Goal: Navigation & Orientation: Find specific page/section

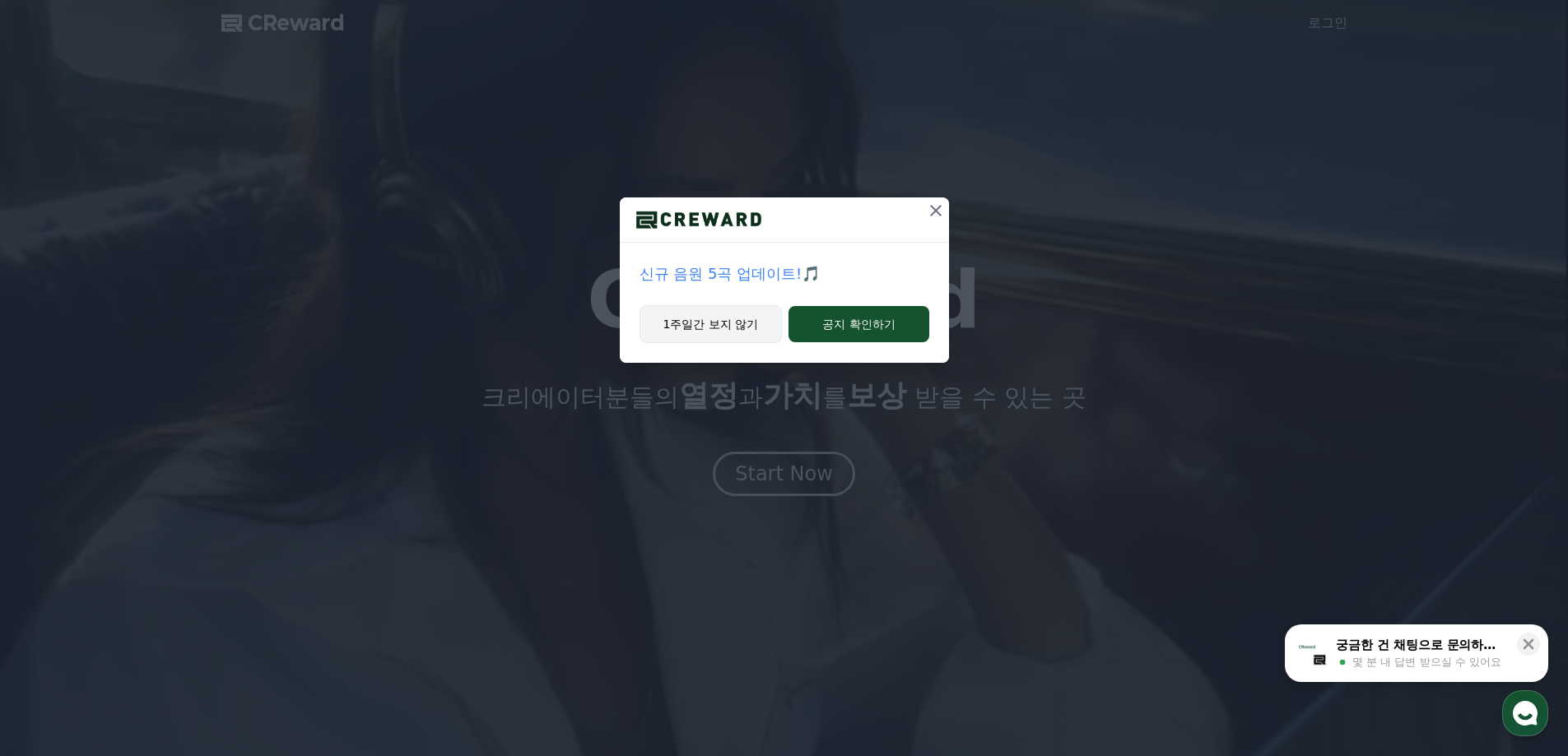
click at [712, 325] on button "1주일간 보지 않기" at bounding box center [711, 323] width 143 height 38
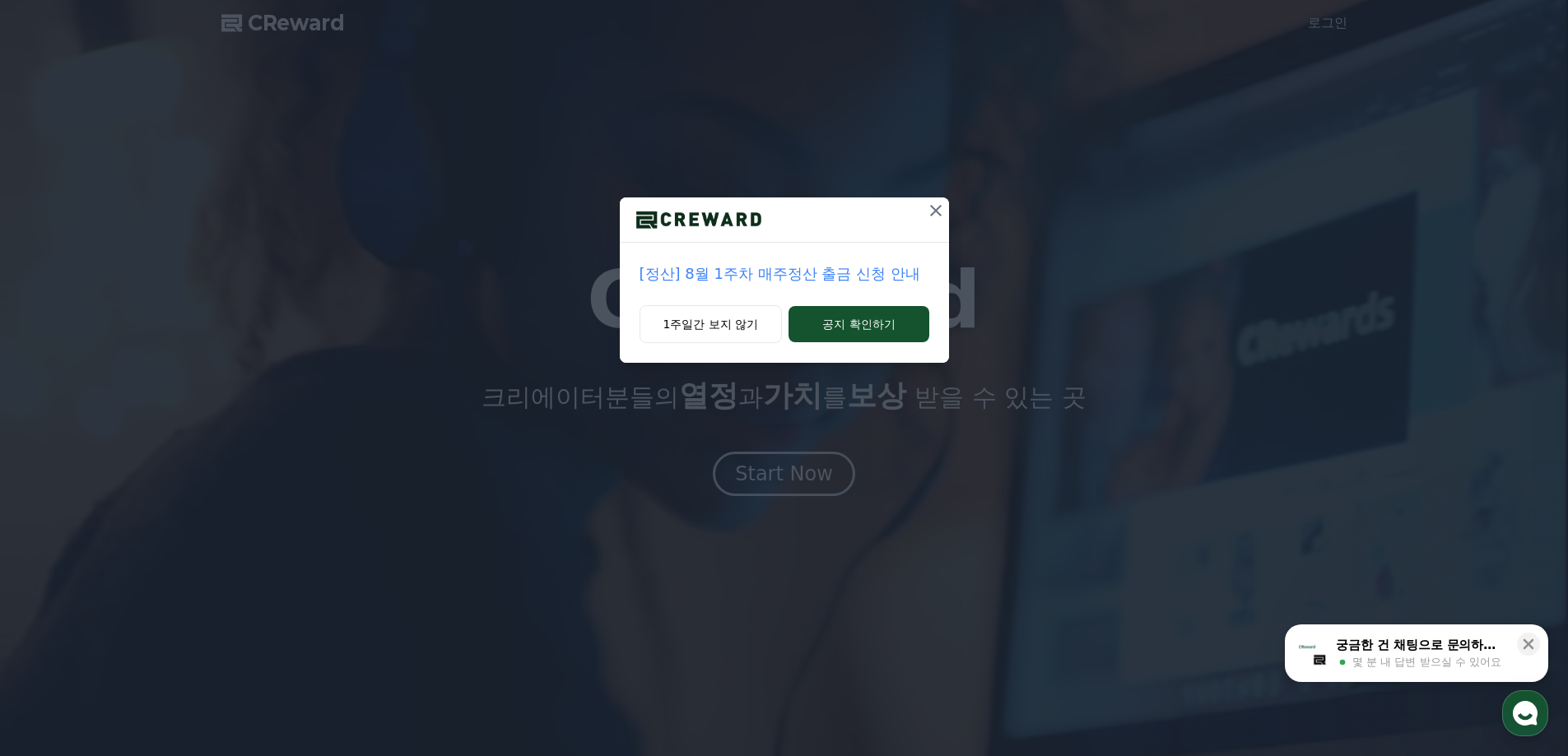
click at [935, 206] on icon at bounding box center [936, 210] width 19 height 19
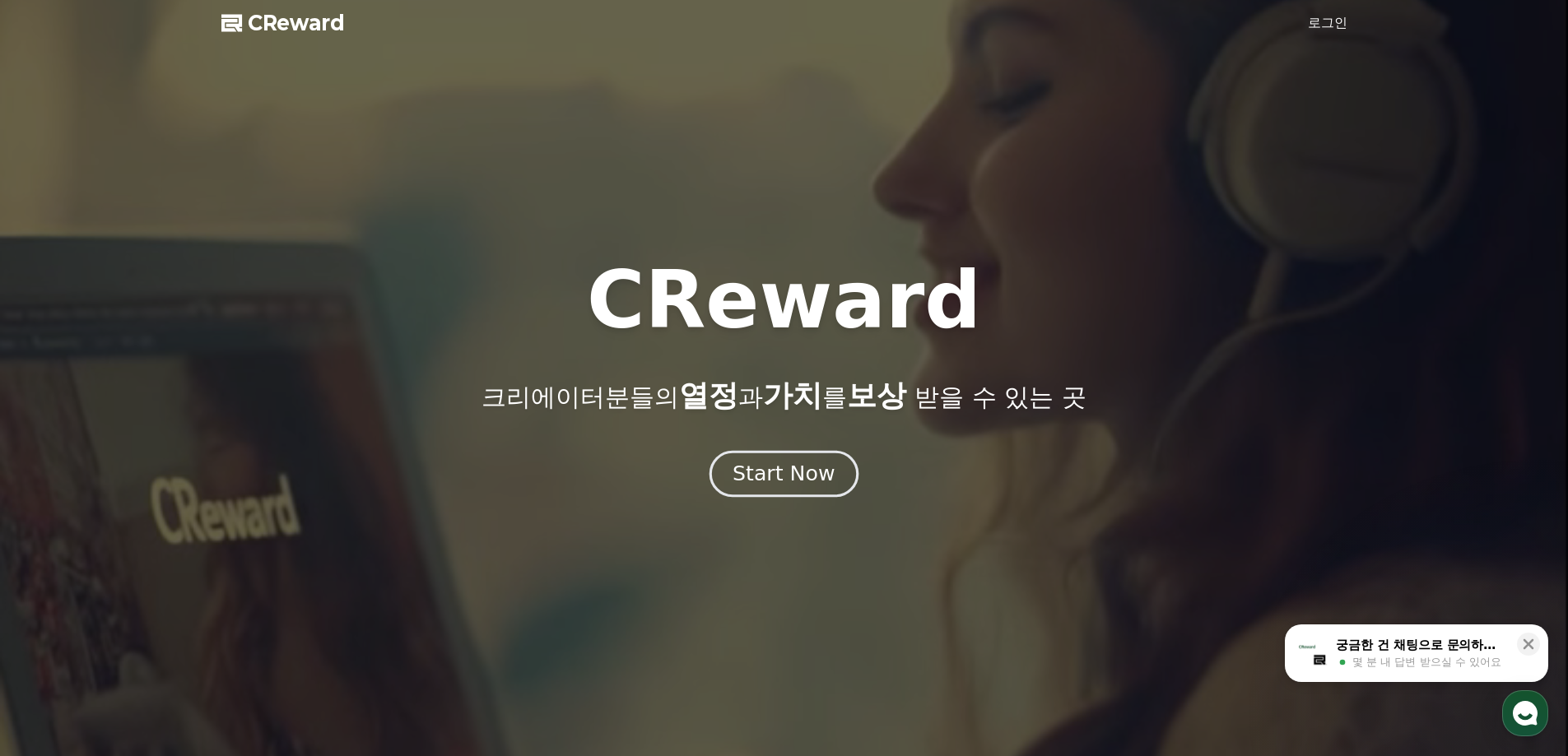
click at [777, 470] on div "Start Now" at bounding box center [784, 473] width 102 height 28
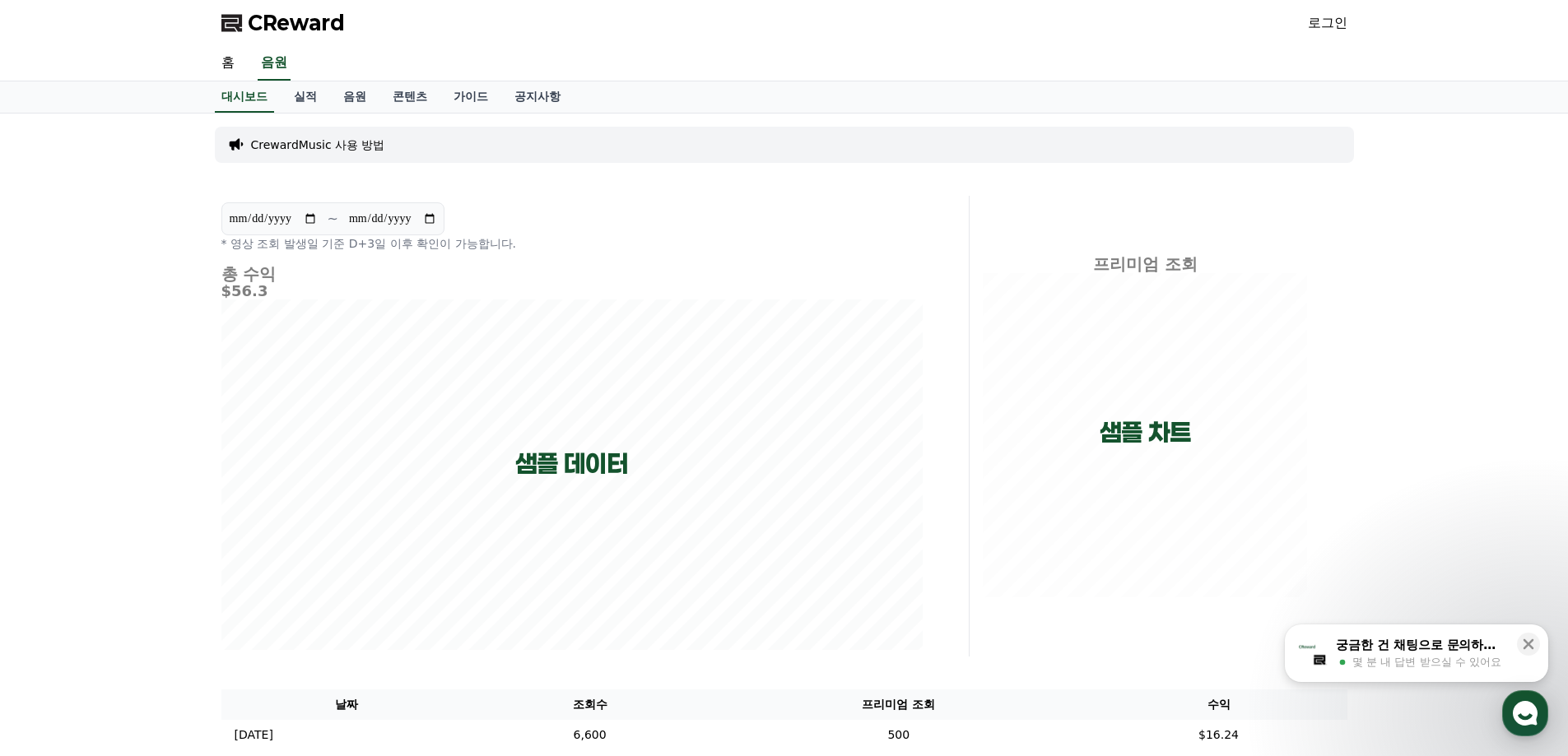
click at [1334, 25] on link "로그인" at bounding box center [1327, 23] width 40 height 19
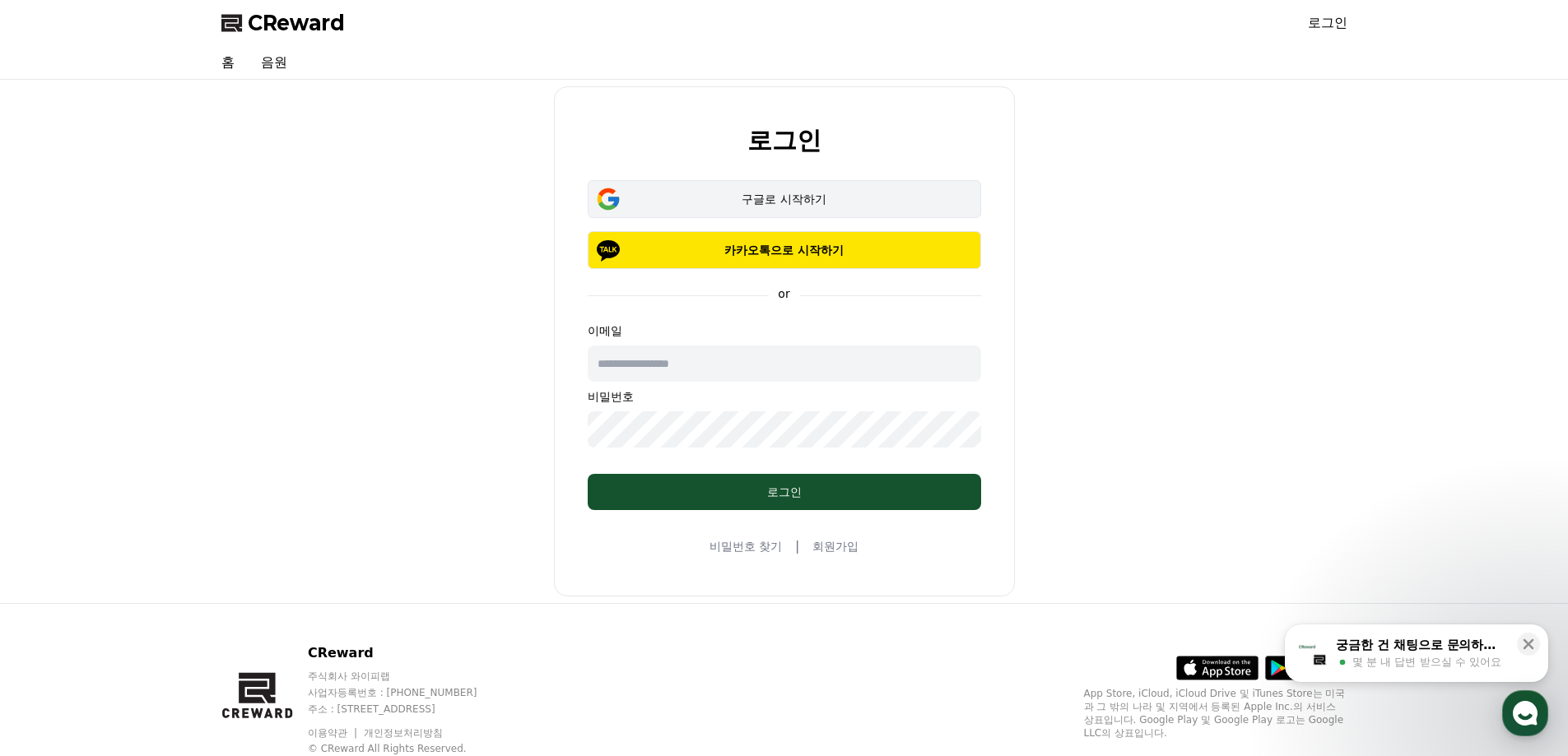
click at [777, 195] on div "구글로 시작하기" at bounding box center [784, 199] width 346 height 16
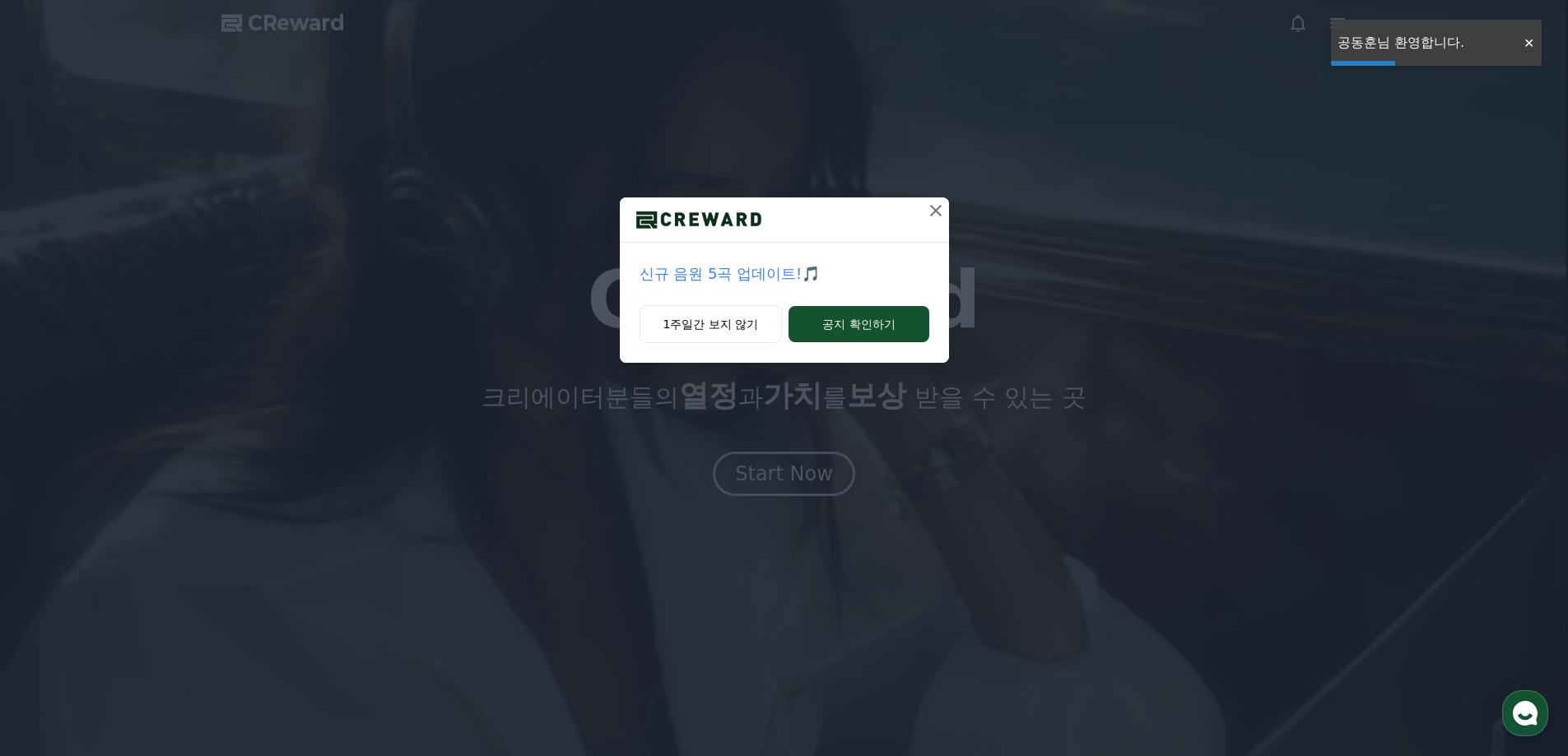
click at [937, 216] on icon at bounding box center [936, 210] width 19 height 19
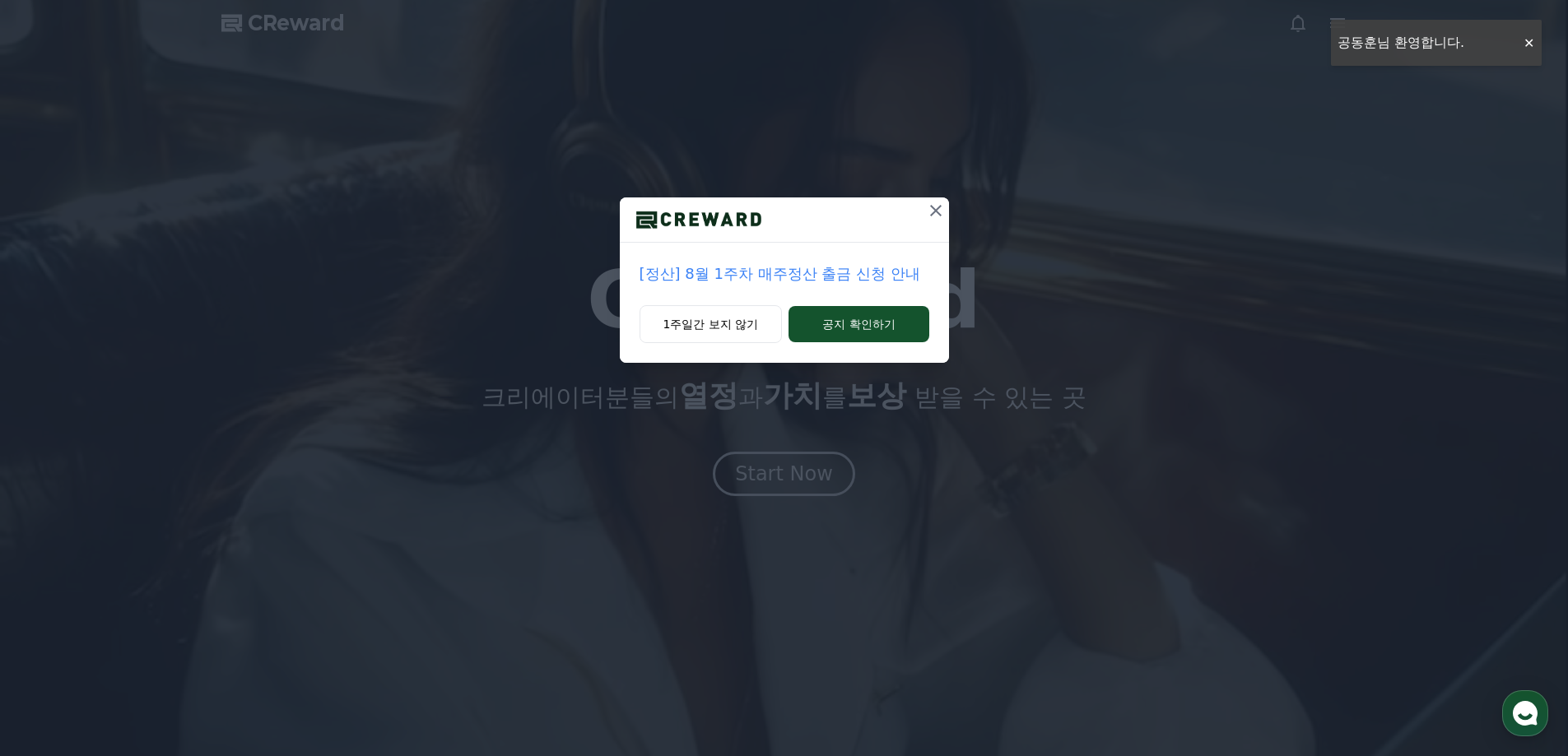
click at [936, 216] on icon at bounding box center [936, 210] width 19 height 19
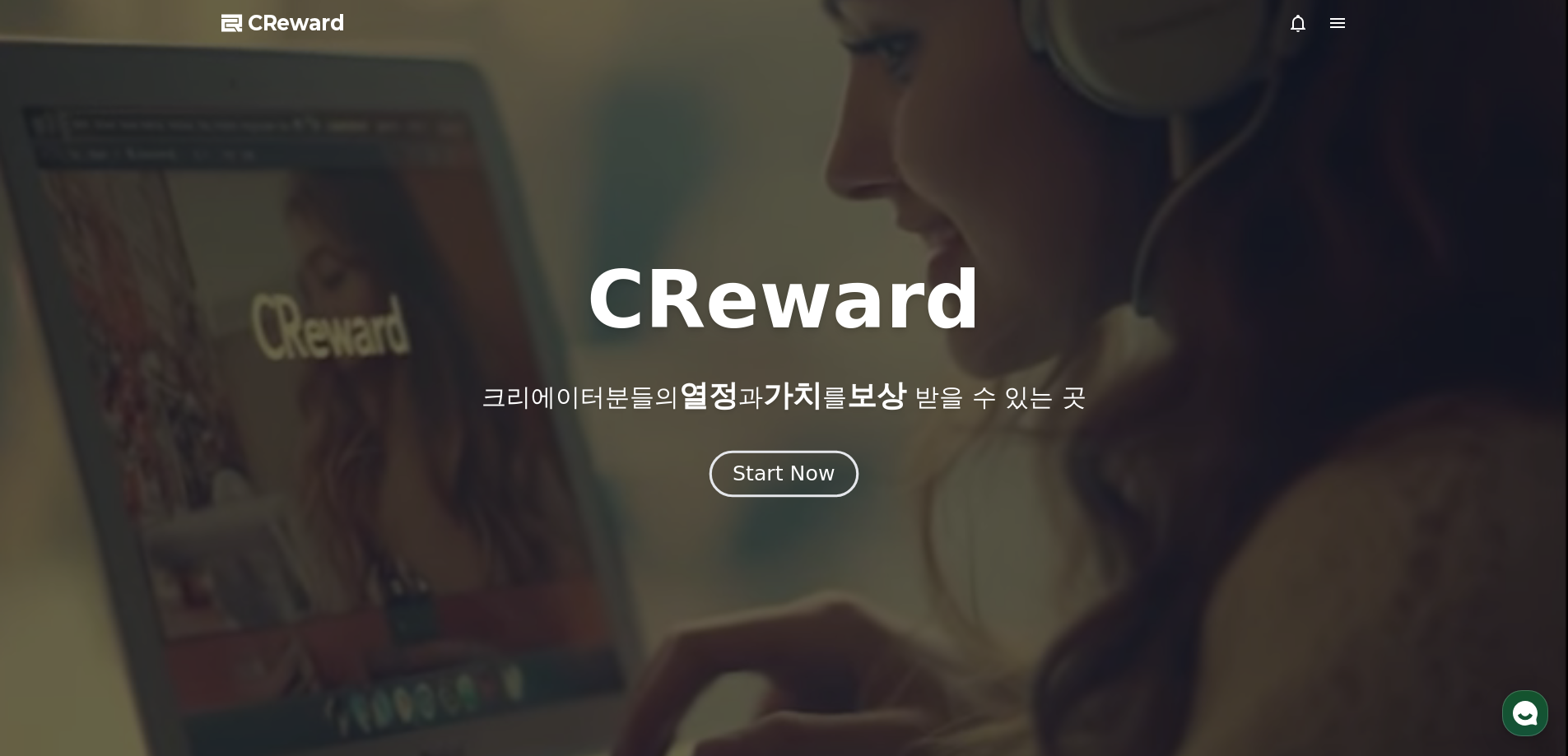
click at [798, 470] on div "Start Now" at bounding box center [784, 473] width 102 height 28
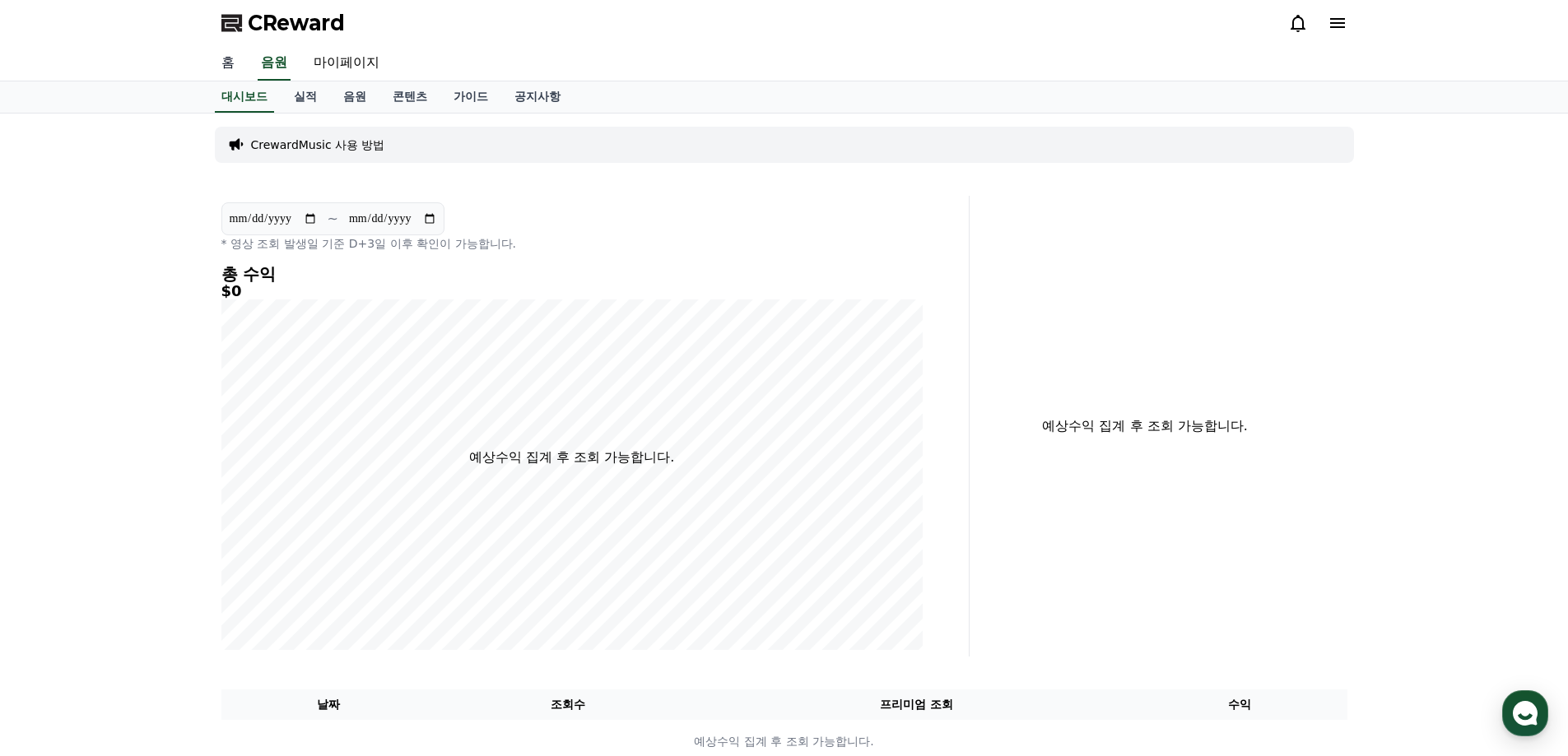
click at [237, 70] on link "홈" at bounding box center [228, 64] width 40 height 35
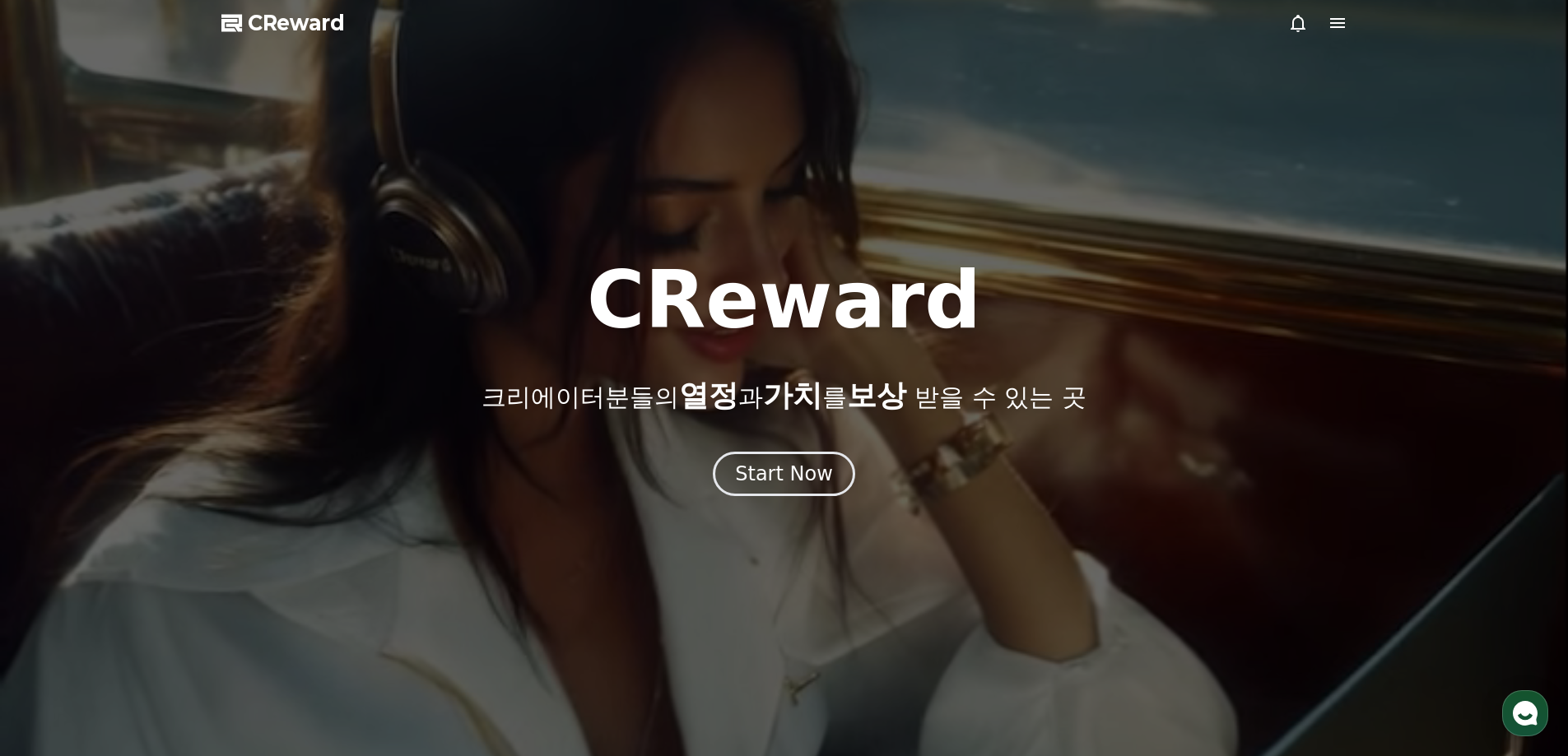
click at [1338, 21] on icon at bounding box center [1337, 23] width 19 height 19
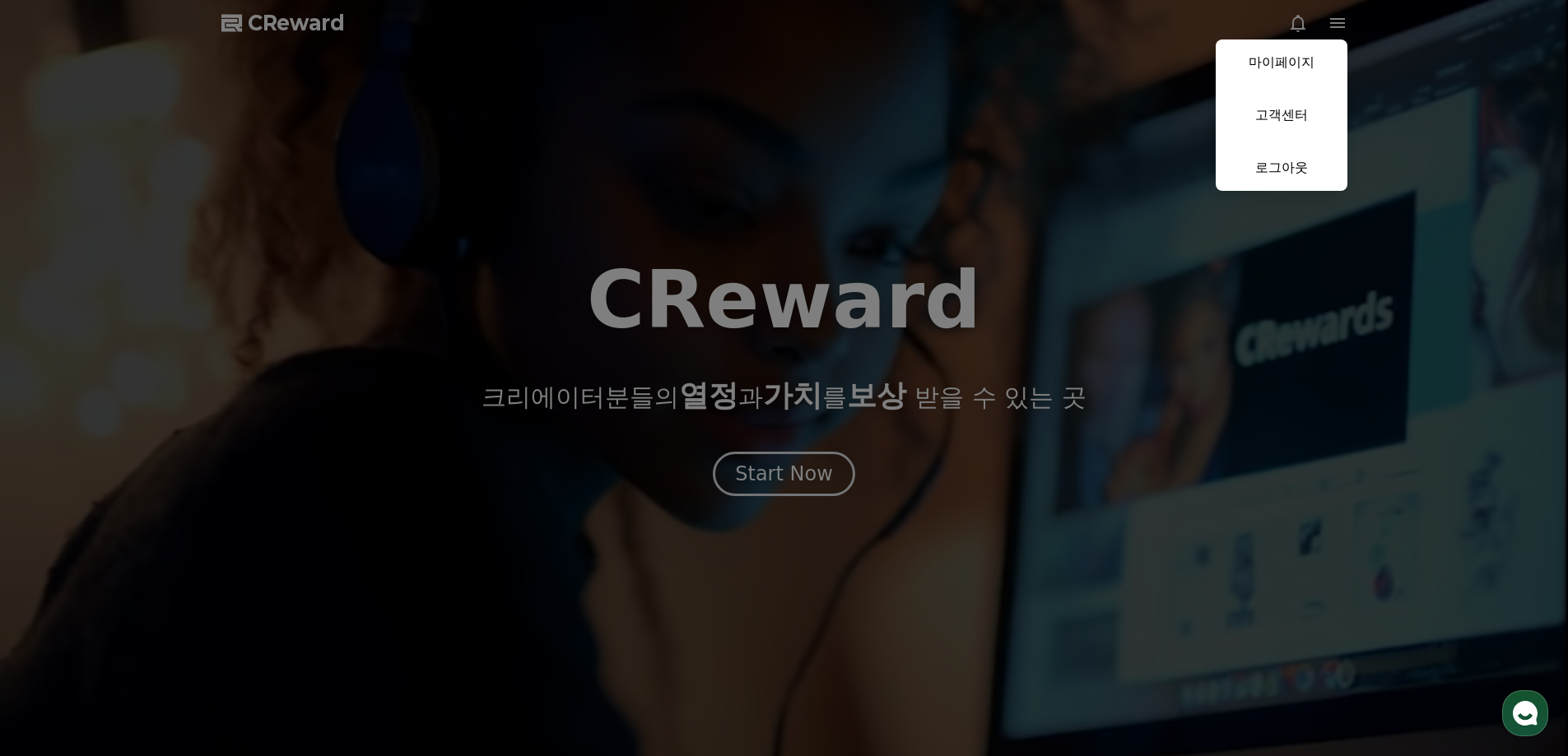
click at [786, 467] on button "close" at bounding box center [784, 378] width 1568 height 756
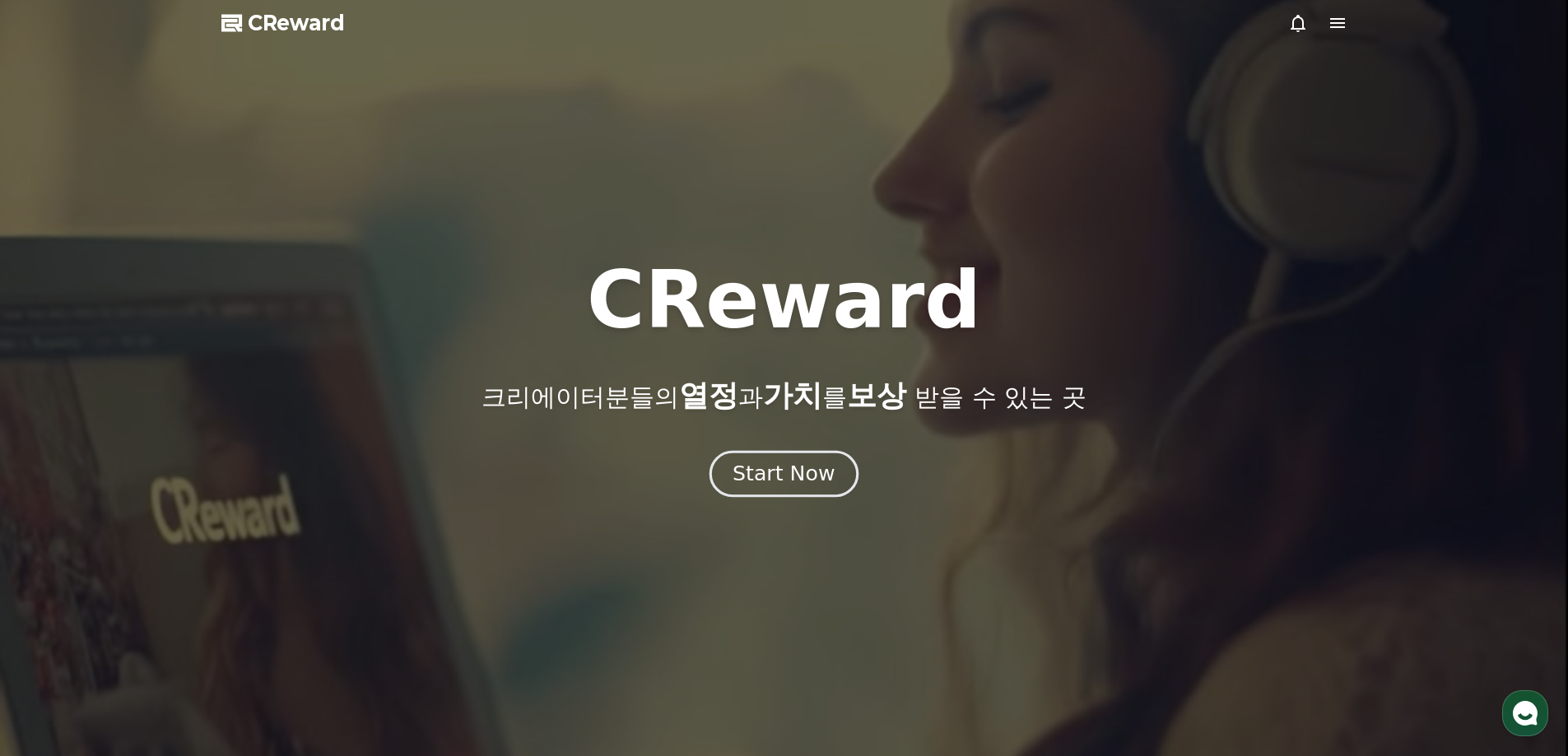
click at [784, 467] on div "Start Now" at bounding box center [784, 473] width 102 height 28
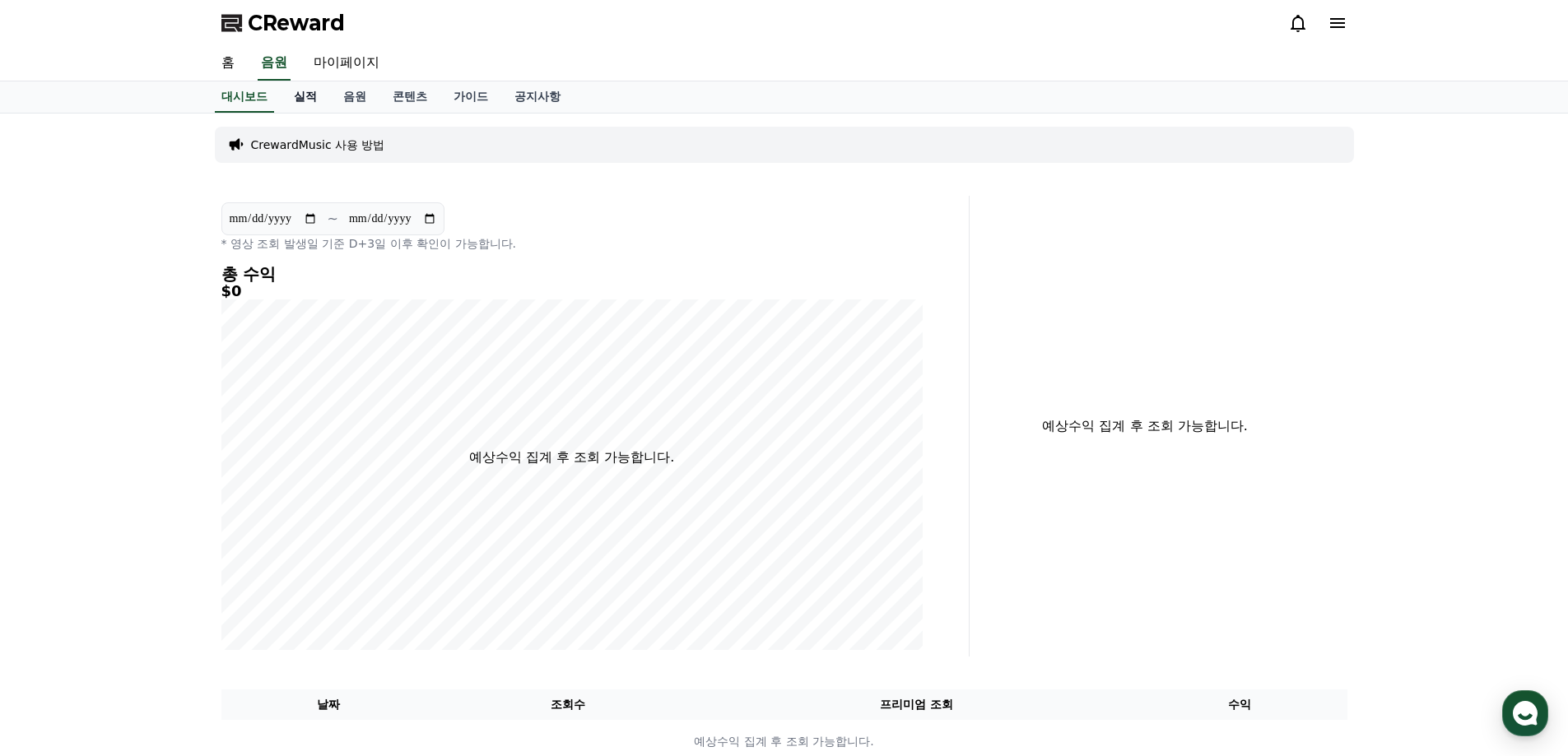
click at [298, 98] on link "실적" at bounding box center [305, 97] width 49 height 31
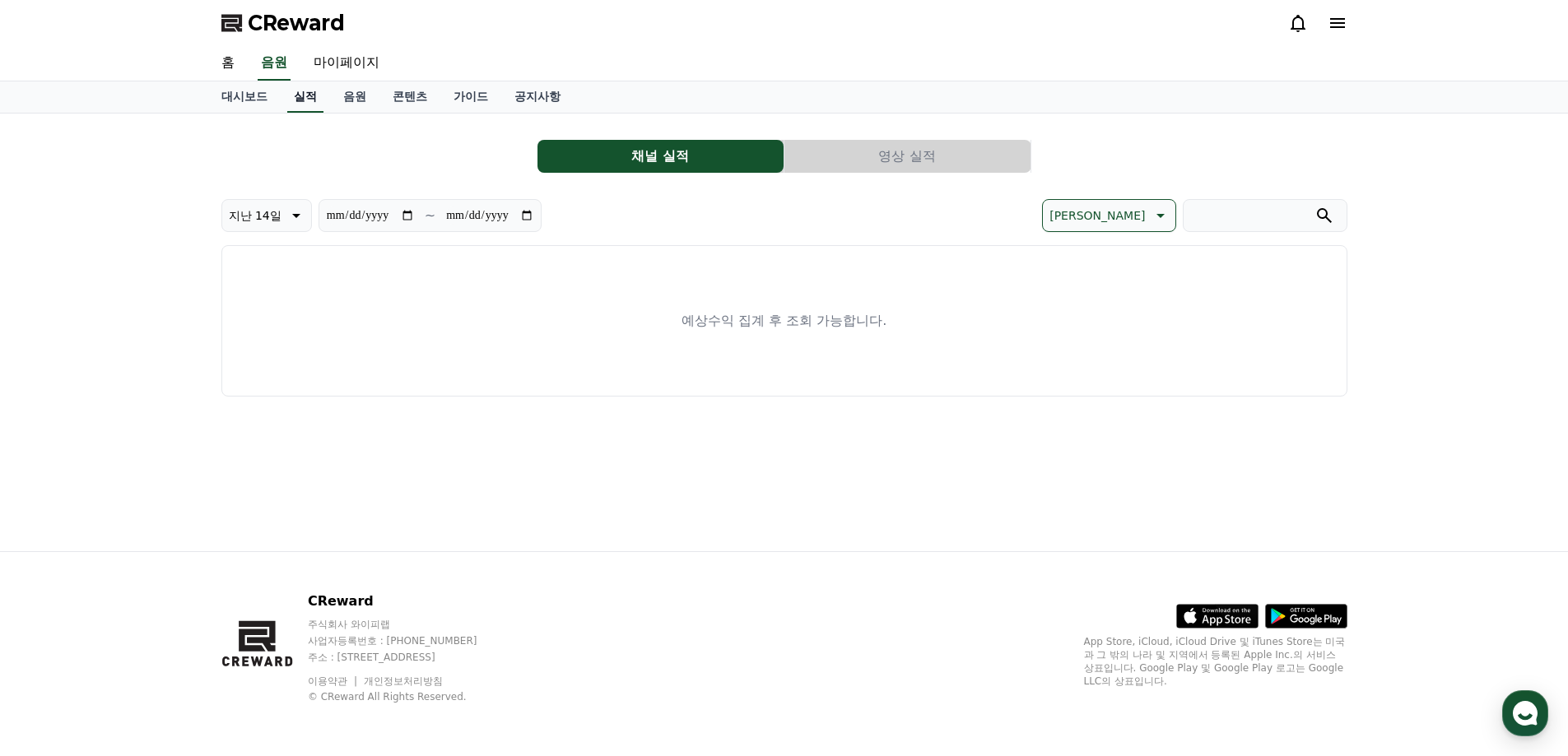
click at [309, 99] on link "실적" at bounding box center [304, 97] width 36 height 31
click at [350, 101] on link "음원" at bounding box center [355, 97] width 49 height 31
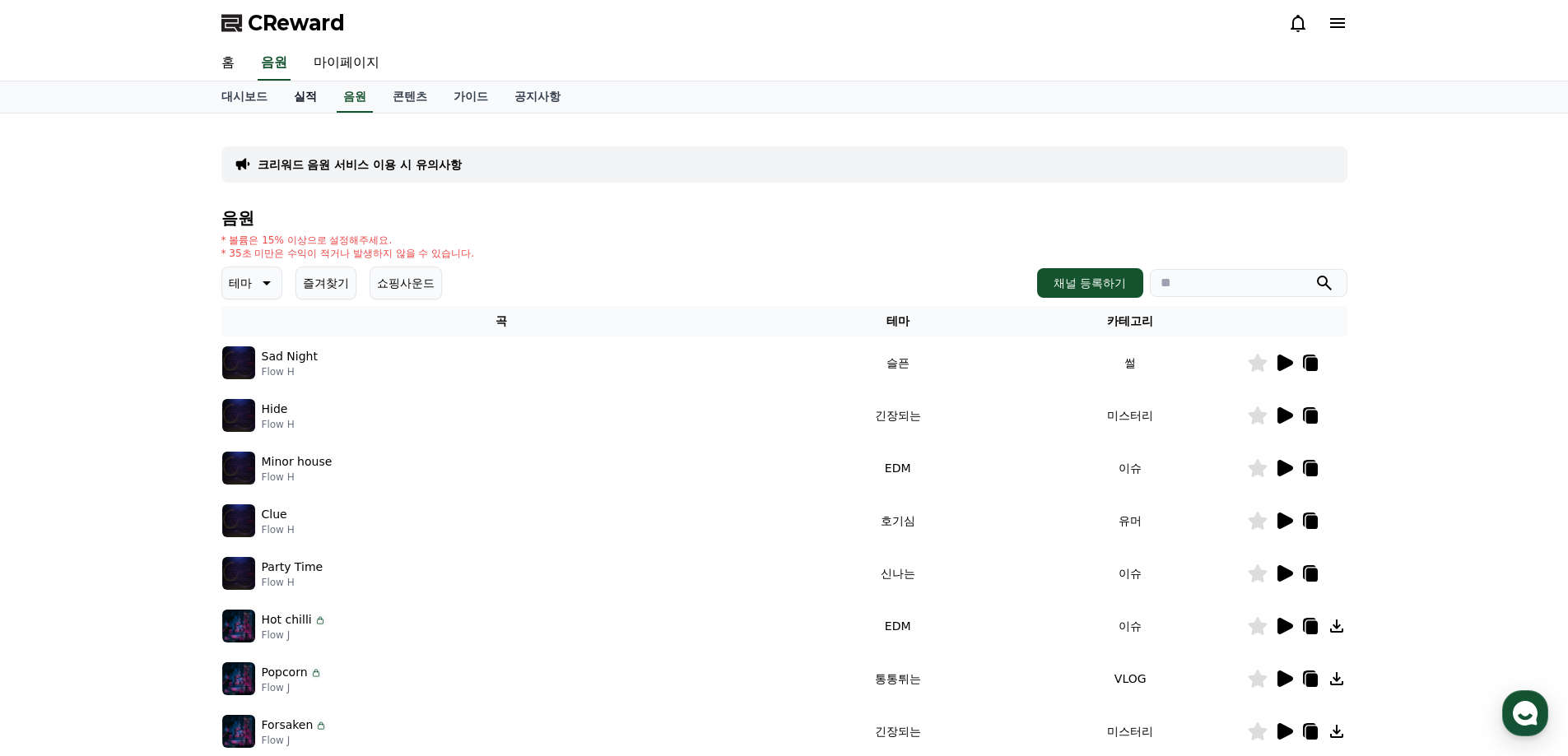
click at [311, 99] on link "실적" at bounding box center [305, 97] width 49 height 31
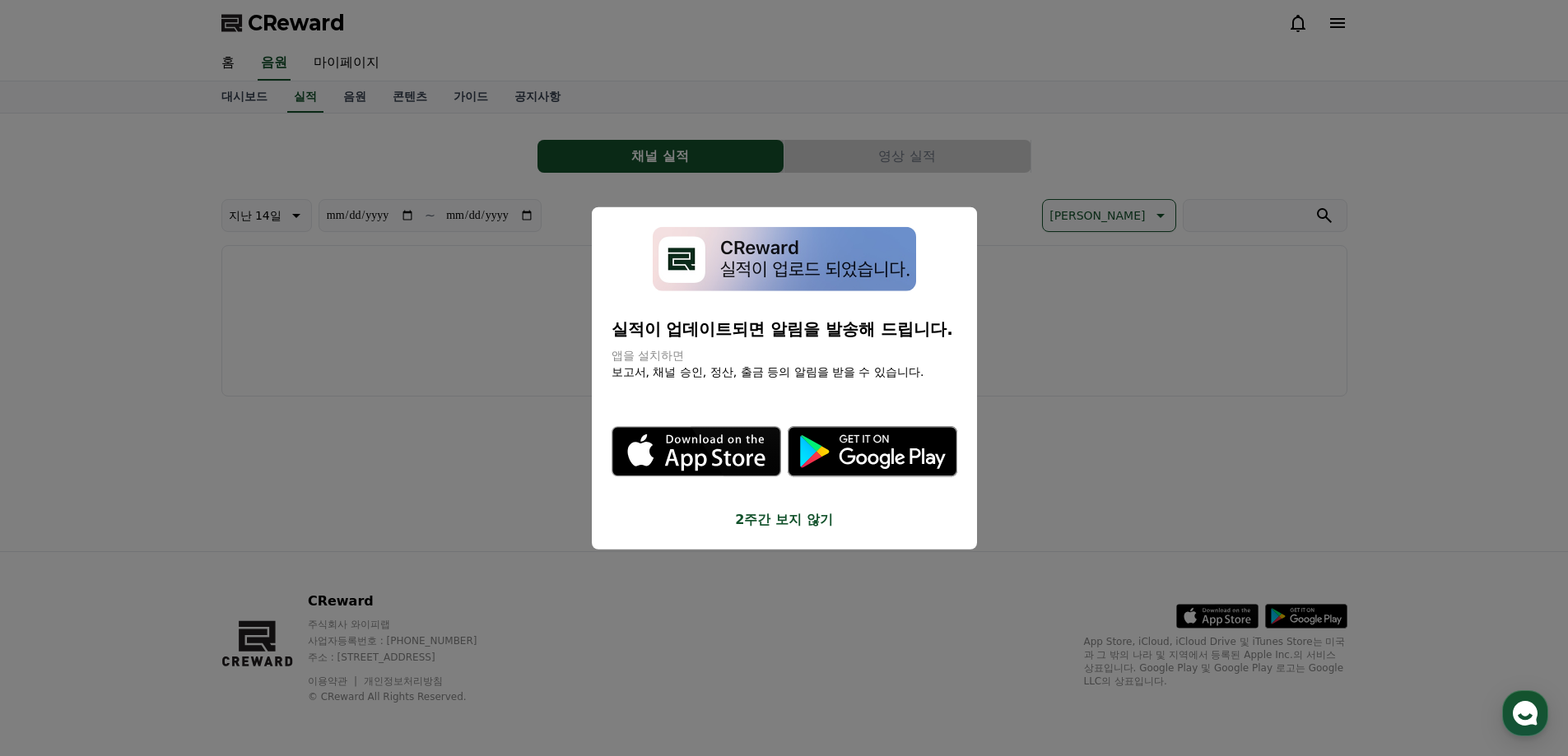
click at [377, 99] on button "close modal" at bounding box center [784, 378] width 1568 height 756
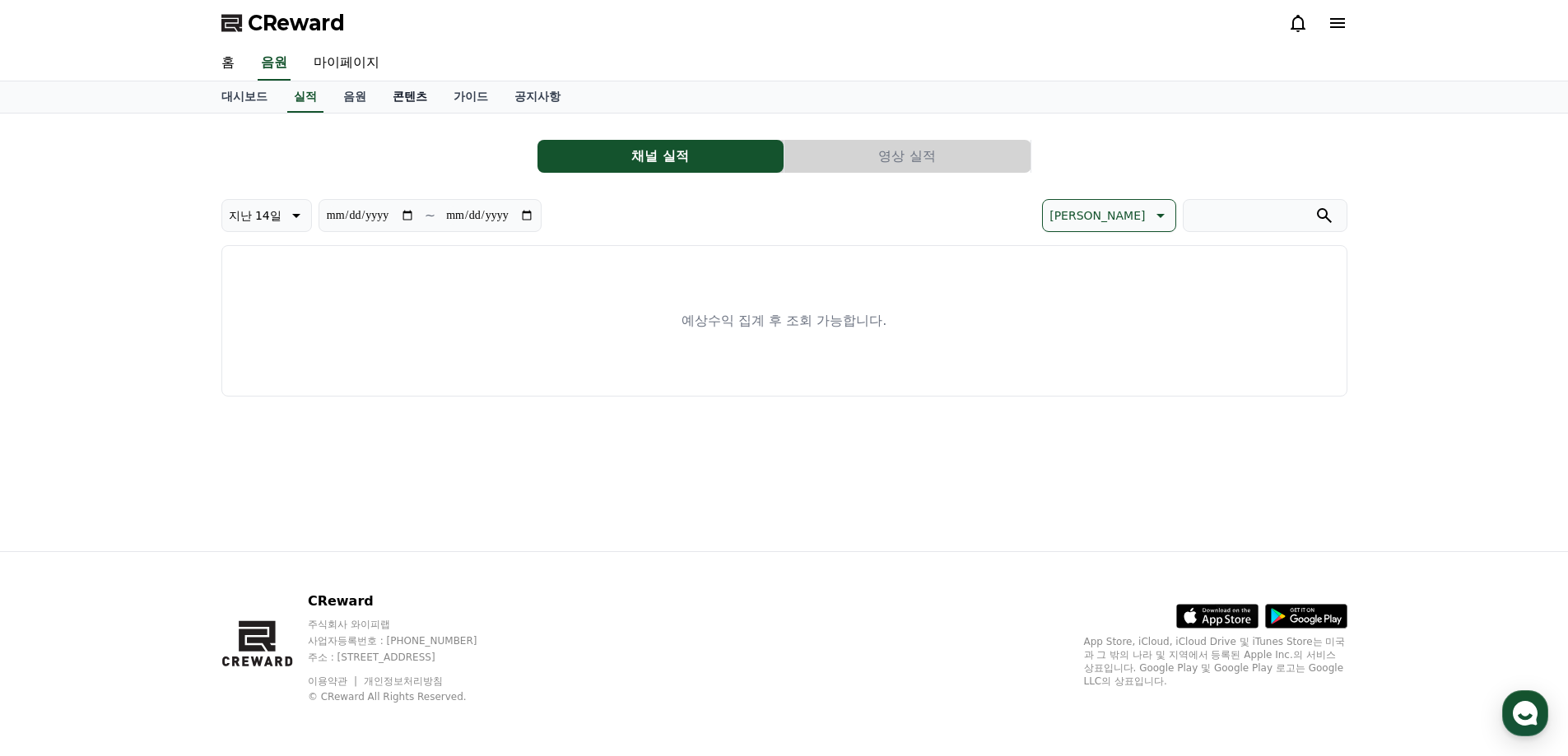
click at [417, 98] on link "콘텐츠" at bounding box center [410, 97] width 61 height 31
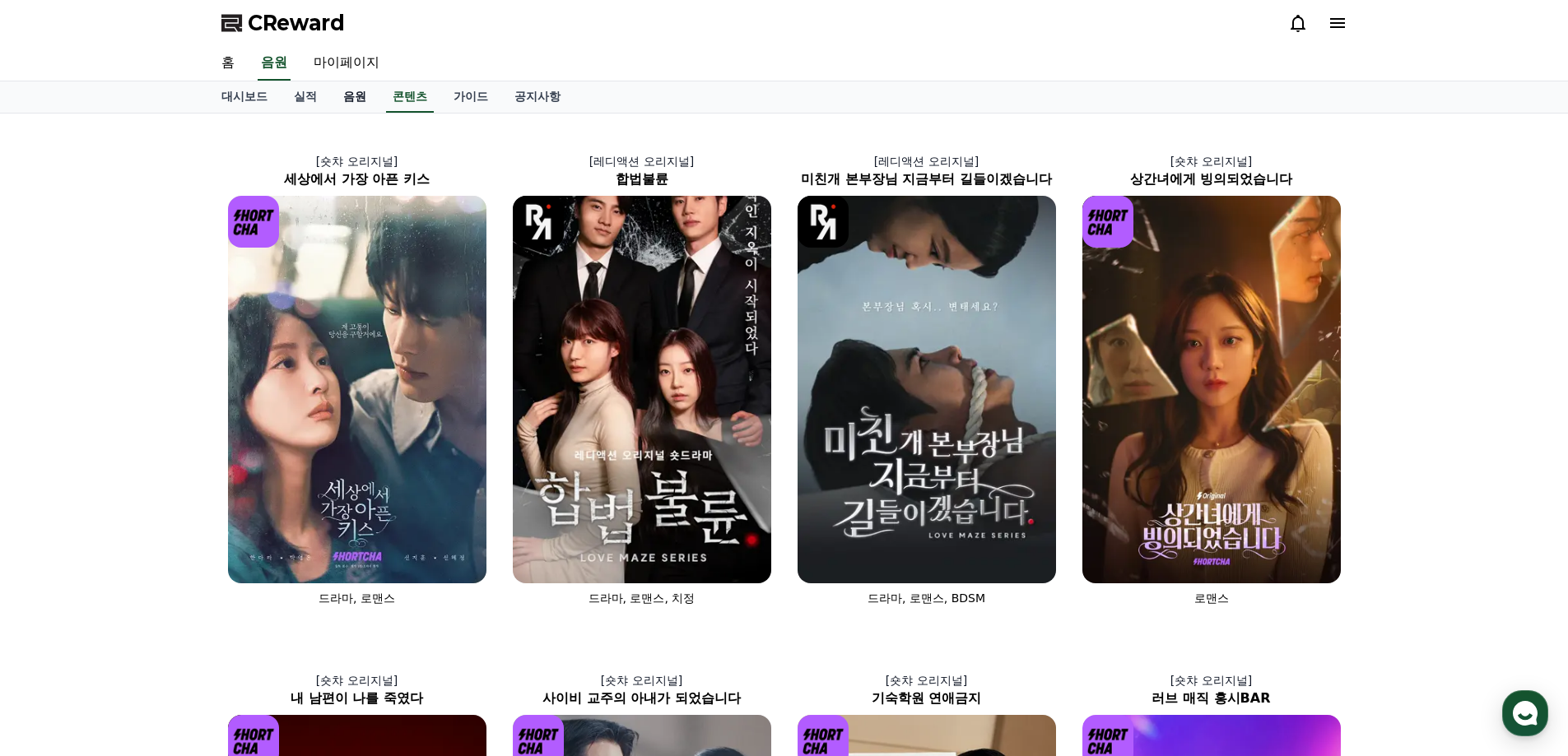
click at [363, 97] on link "음원" at bounding box center [355, 97] width 49 height 31
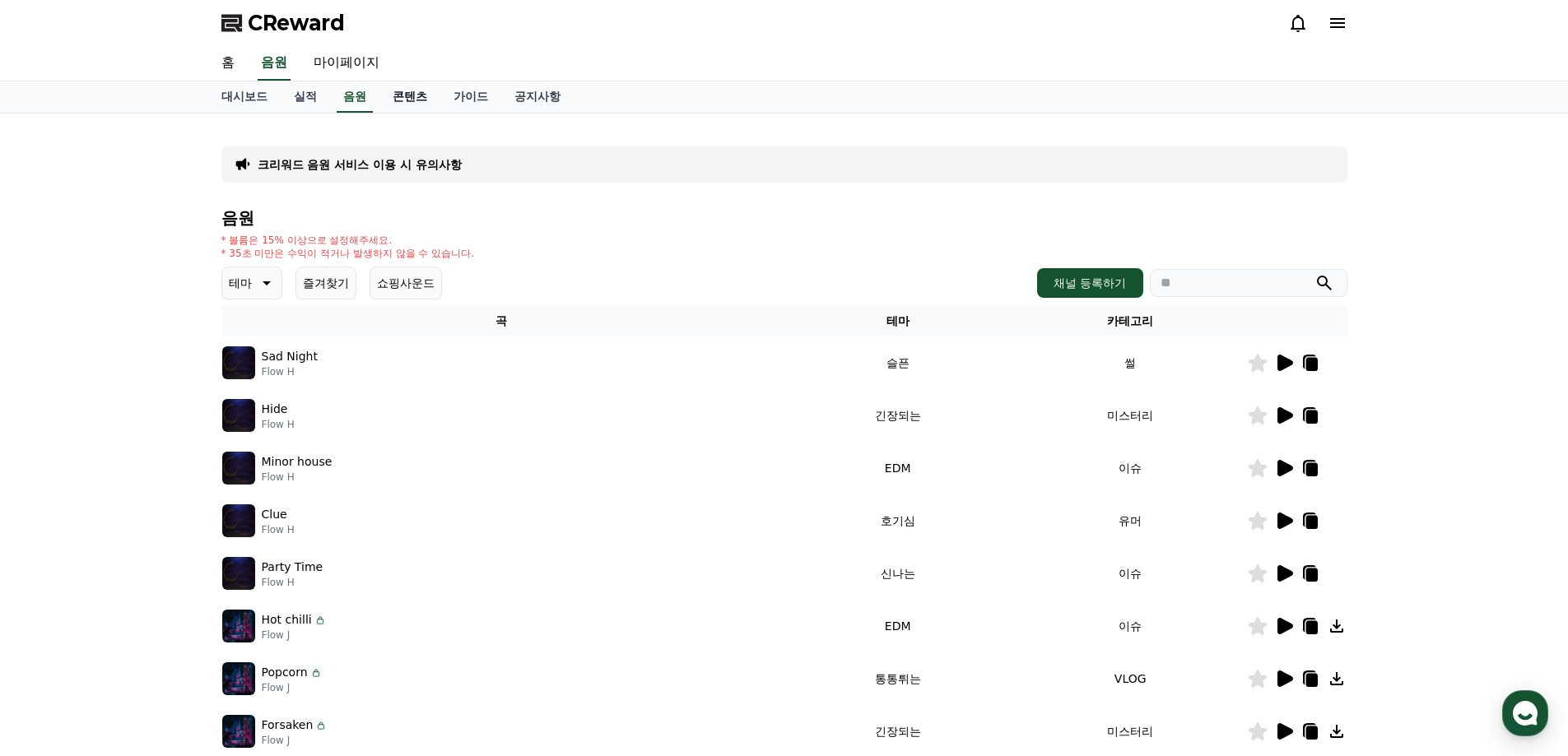
click at [396, 95] on link "콘텐츠" at bounding box center [410, 97] width 61 height 31
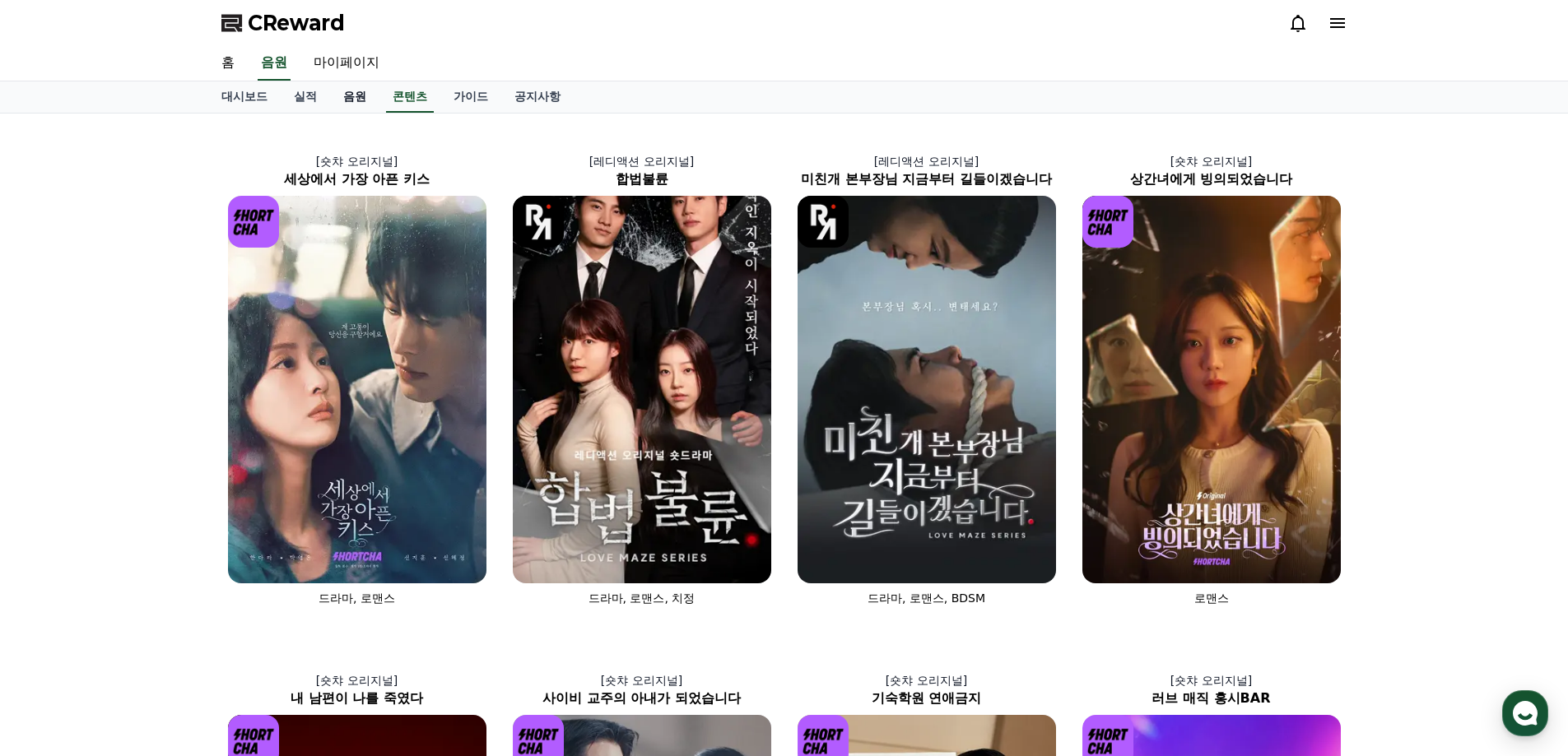
click at [364, 95] on link "음원" at bounding box center [355, 97] width 49 height 31
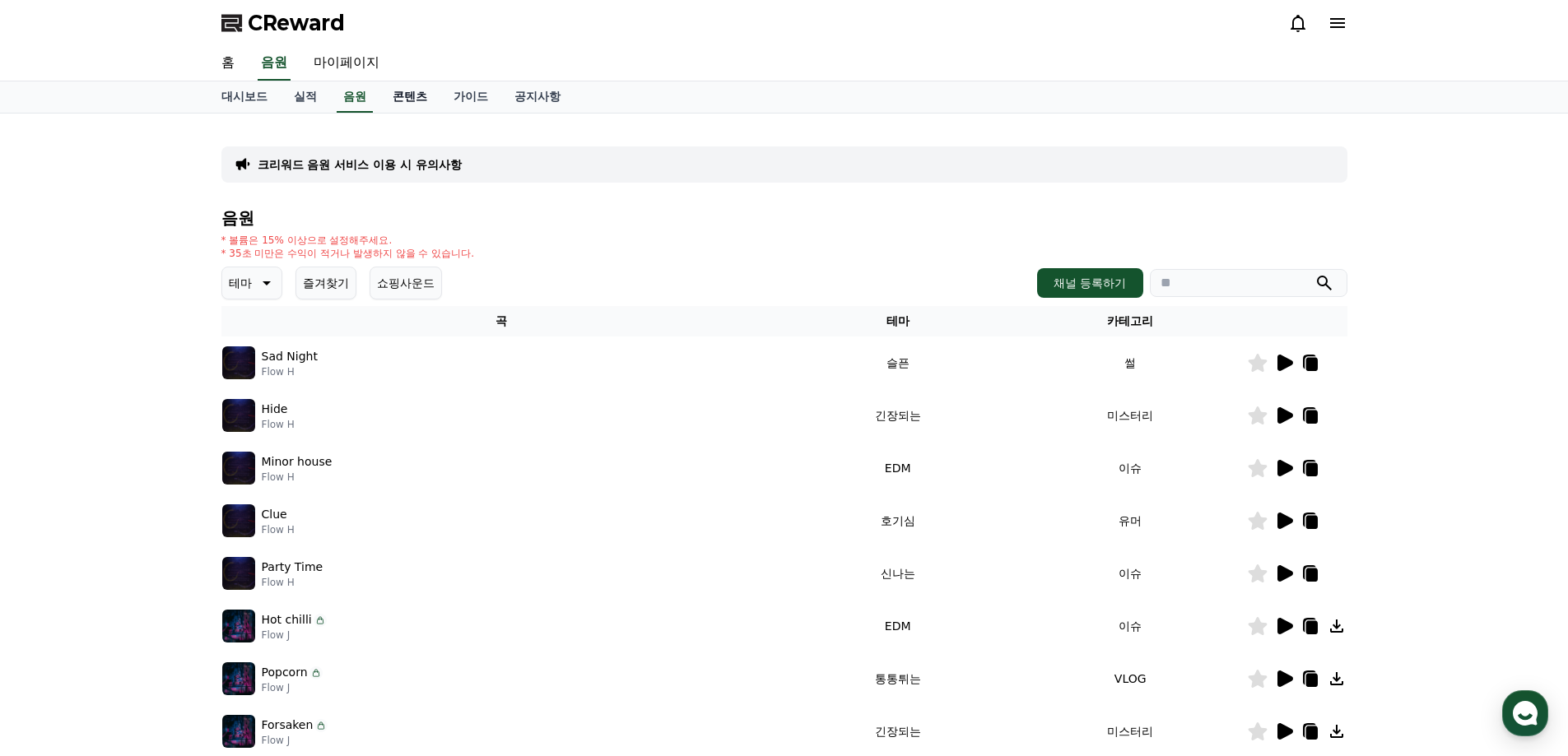
click at [406, 95] on link "콘텐츠" at bounding box center [410, 97] width 61 height 31
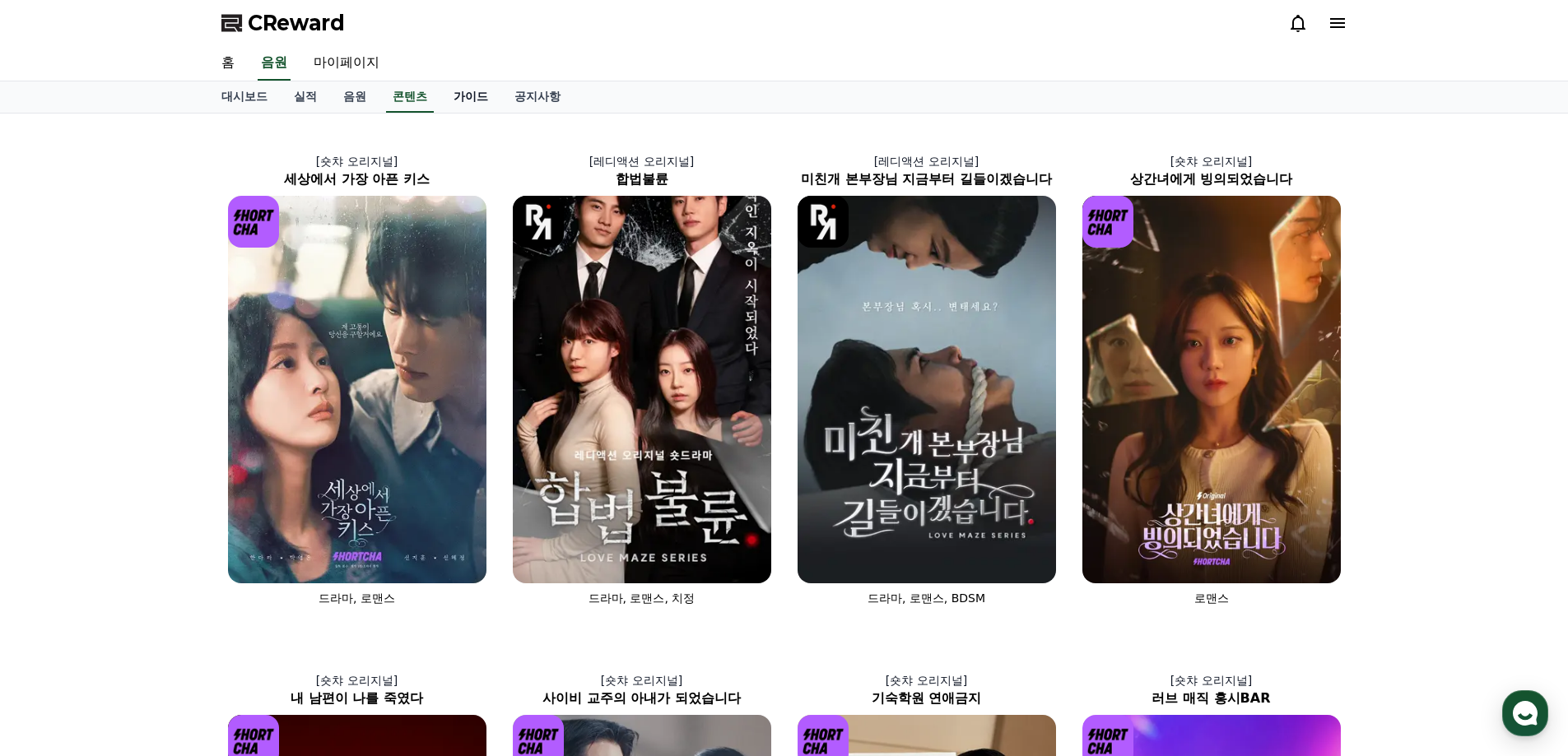
click at [457, 97] on link "가이드" at bounding box center [470, 97] width 61 height 31
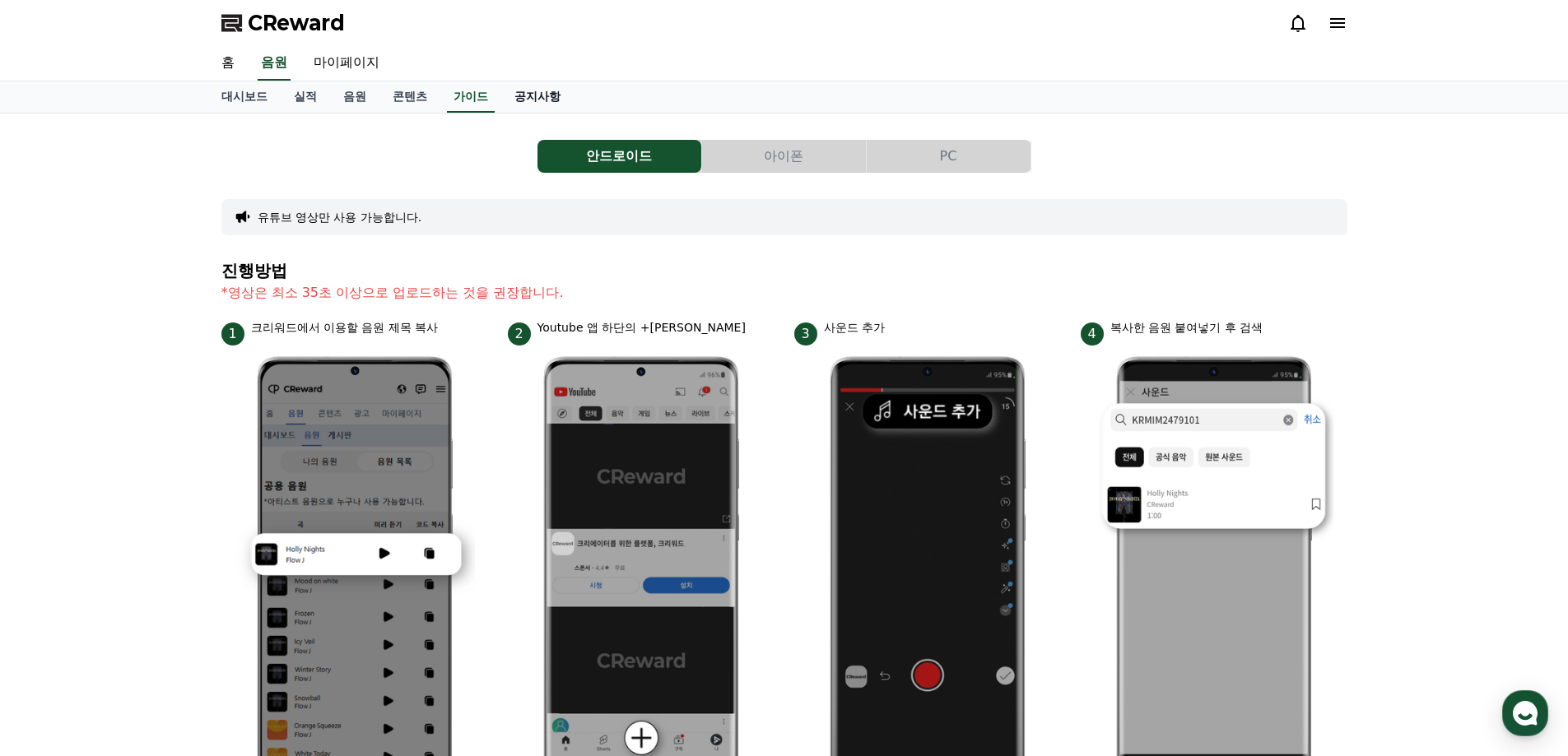
click at [523, 101] on link "공지사항" at bounding box center [537, 97] width 72 height 31
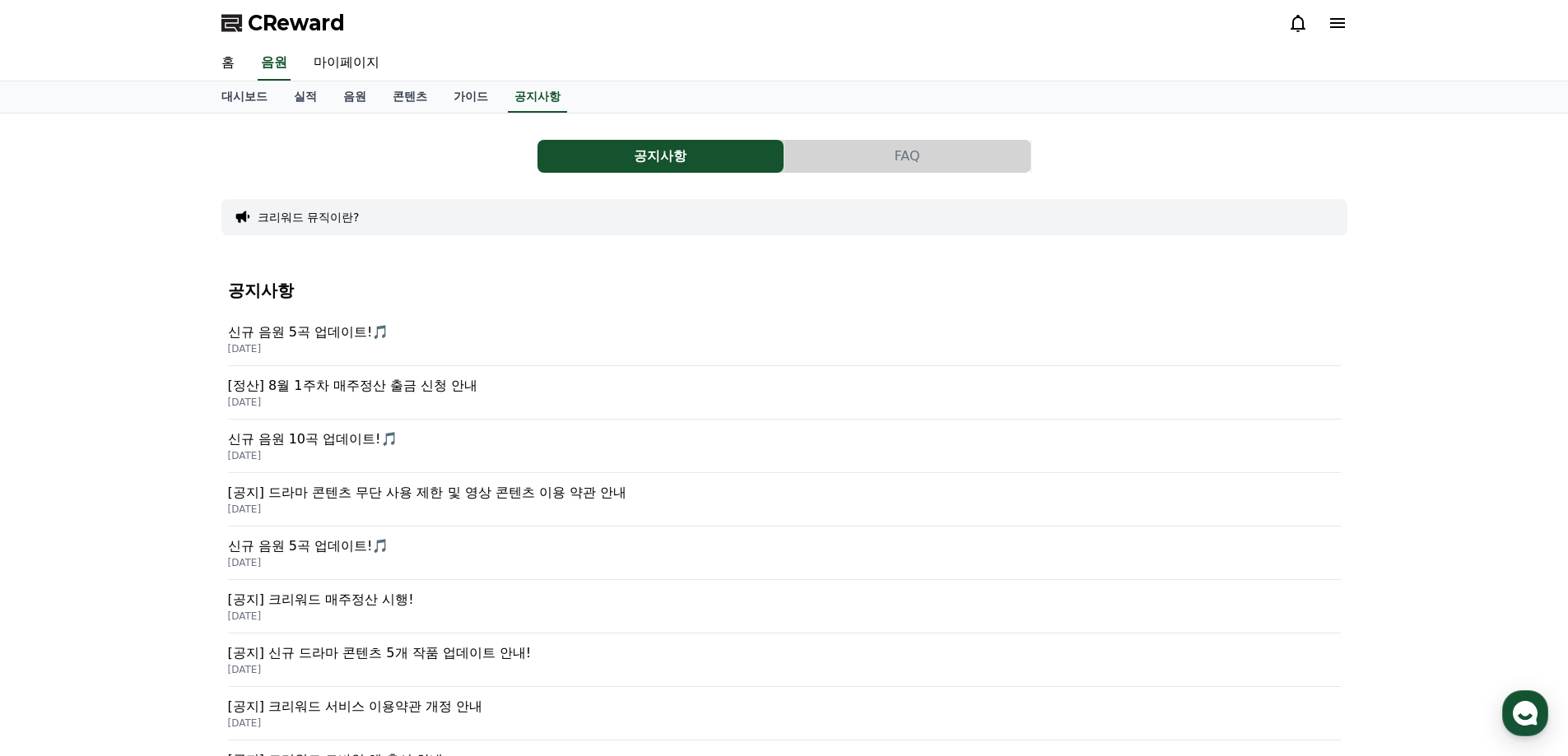
drag, startPoint x: 303, startPoint y: 21, endPoint x: 252, endPoint y: 24, distance: 51.1
click at [252, 24] on div "CReward" at bounding box center [784, 23] width 1153 height 46
copy span "CReward"
